Goal: Navigation & Orientation: Find specific page/section

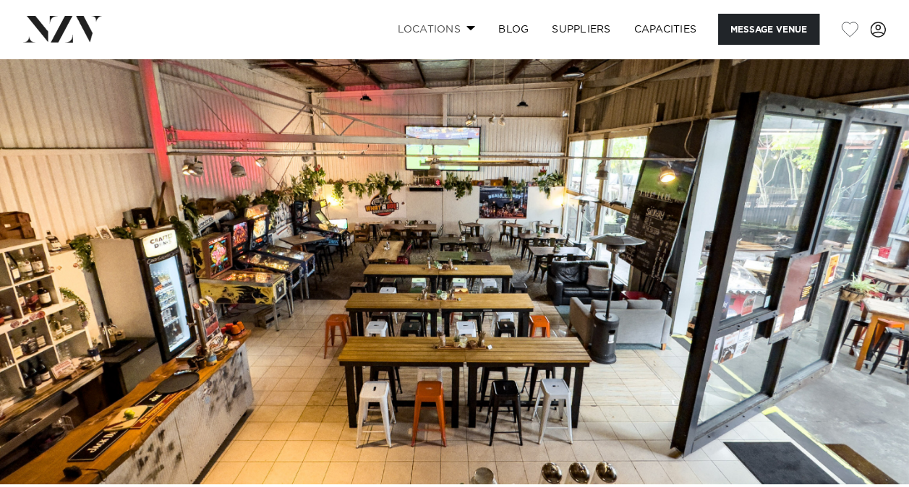
click at [438, 33] on link "Locations" at bounding box center [435, 29] width 101 height 31
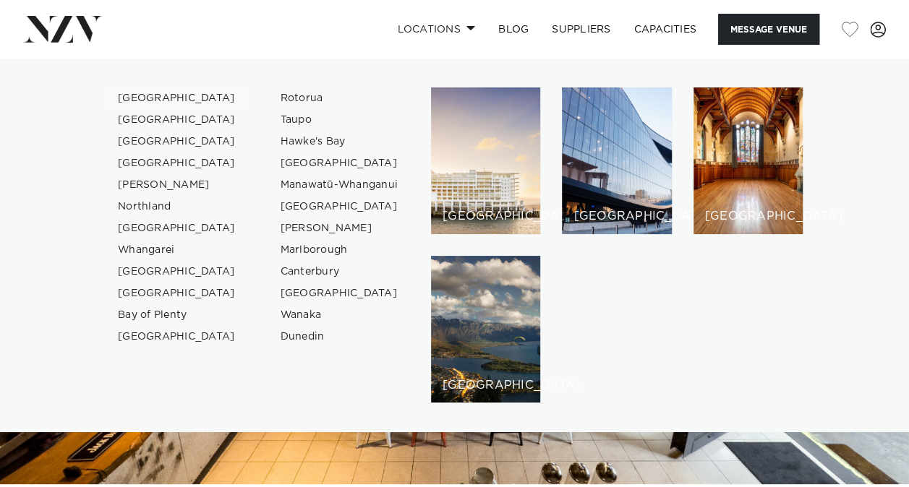
click at [138, 95] on link "[GEOGRAPHIC_DATA]" at bounding box center [176, 99] width 141 height 22
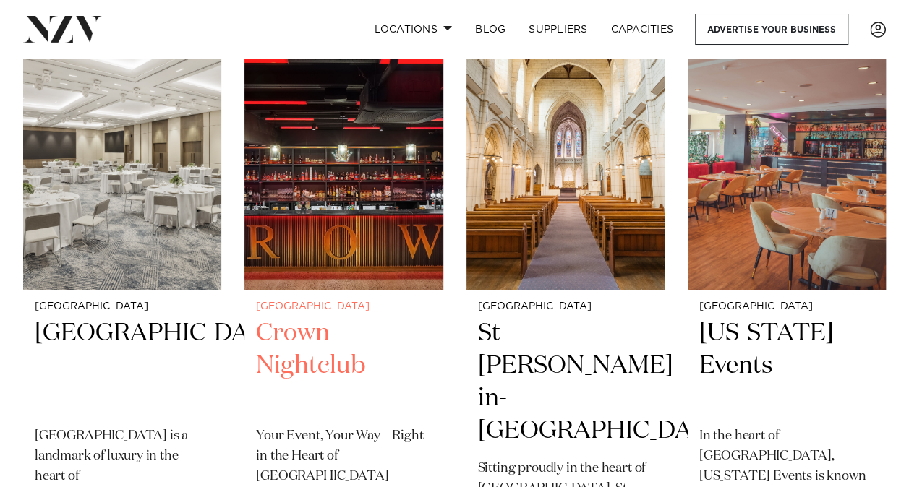
scroll to position [3554, 0]
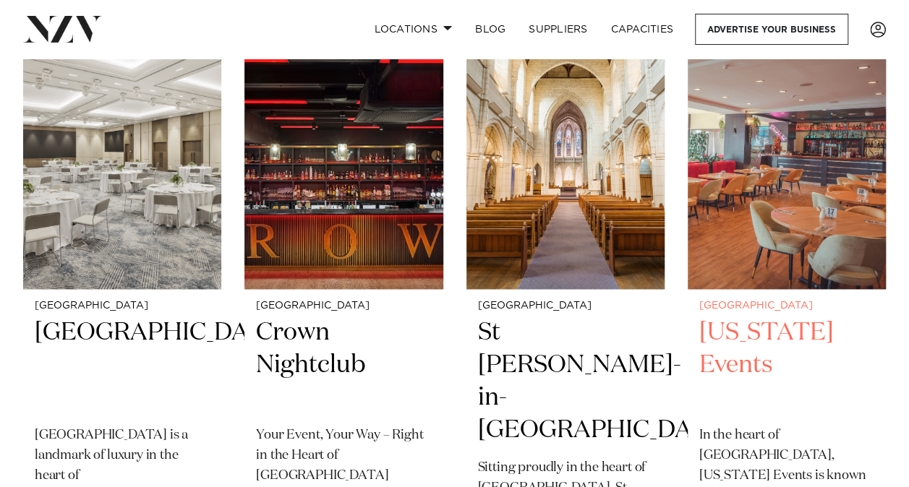
click at [798, 223] on img at bounding box center [787, 156] width 198 height 266
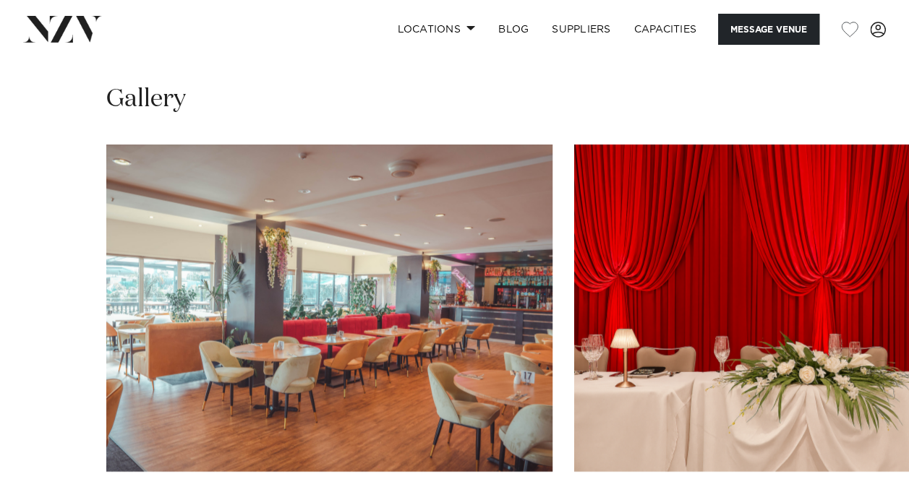
scroll to position [1443, 0]
